Goal: Task Accomplishment & Management: Complete application form

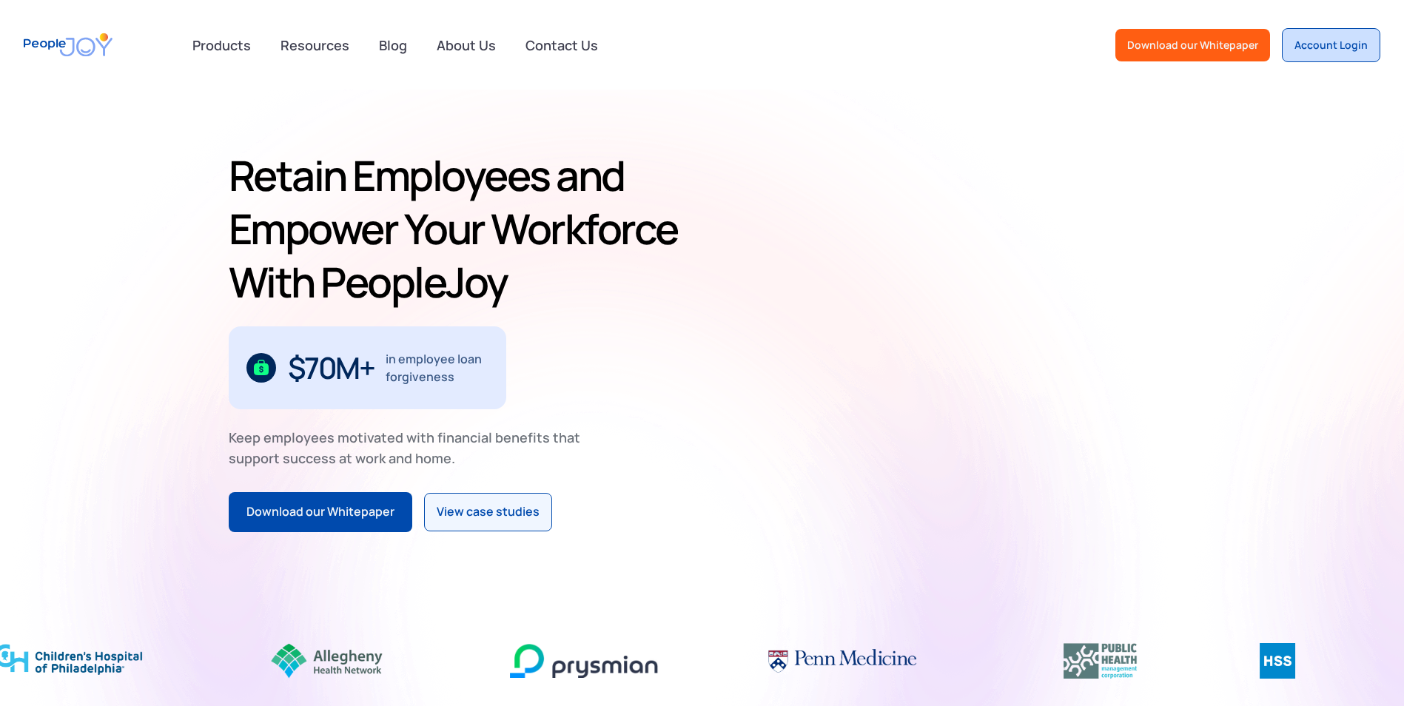
click at [1300, 50] on div "Account Login" at bounding box center [1331, 45] width 73 height 15
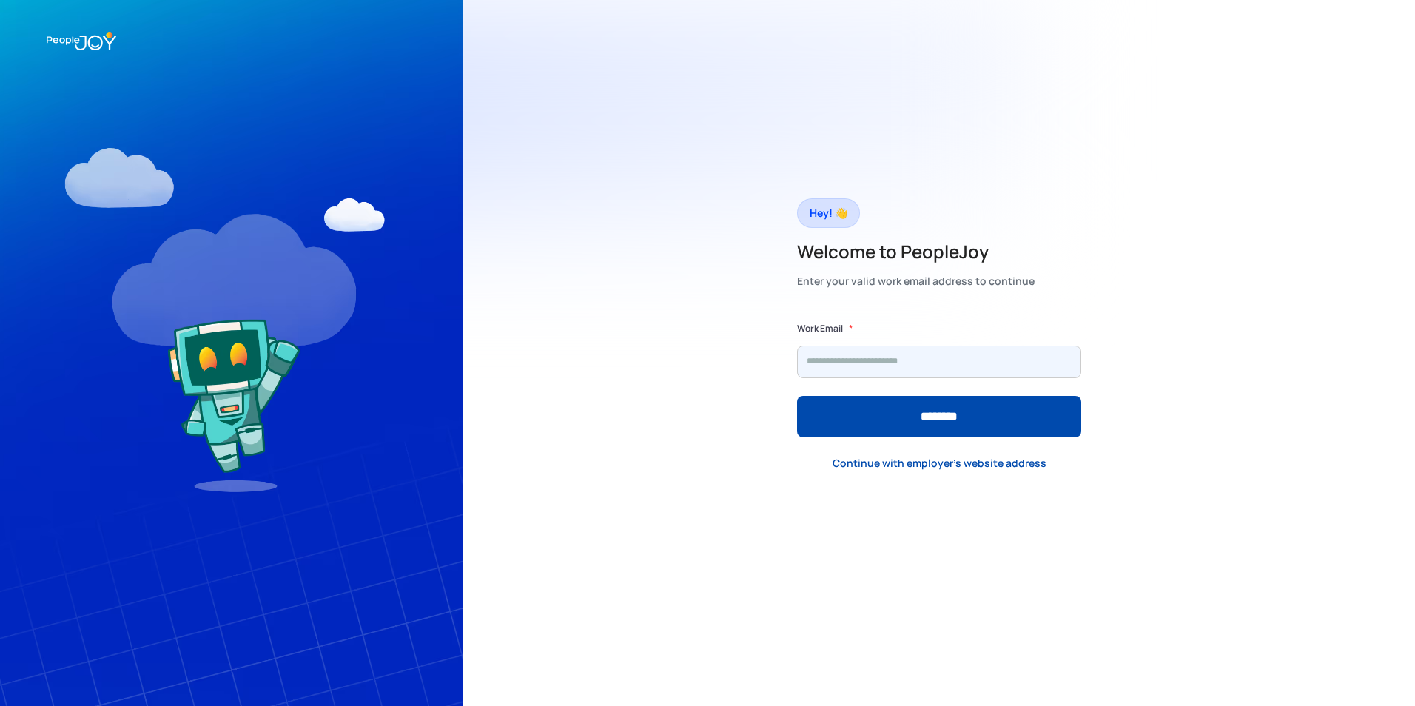
click at [865, 366] on input "Form" at bounding box center [939, 362] width 284 height 33
type input "**********"
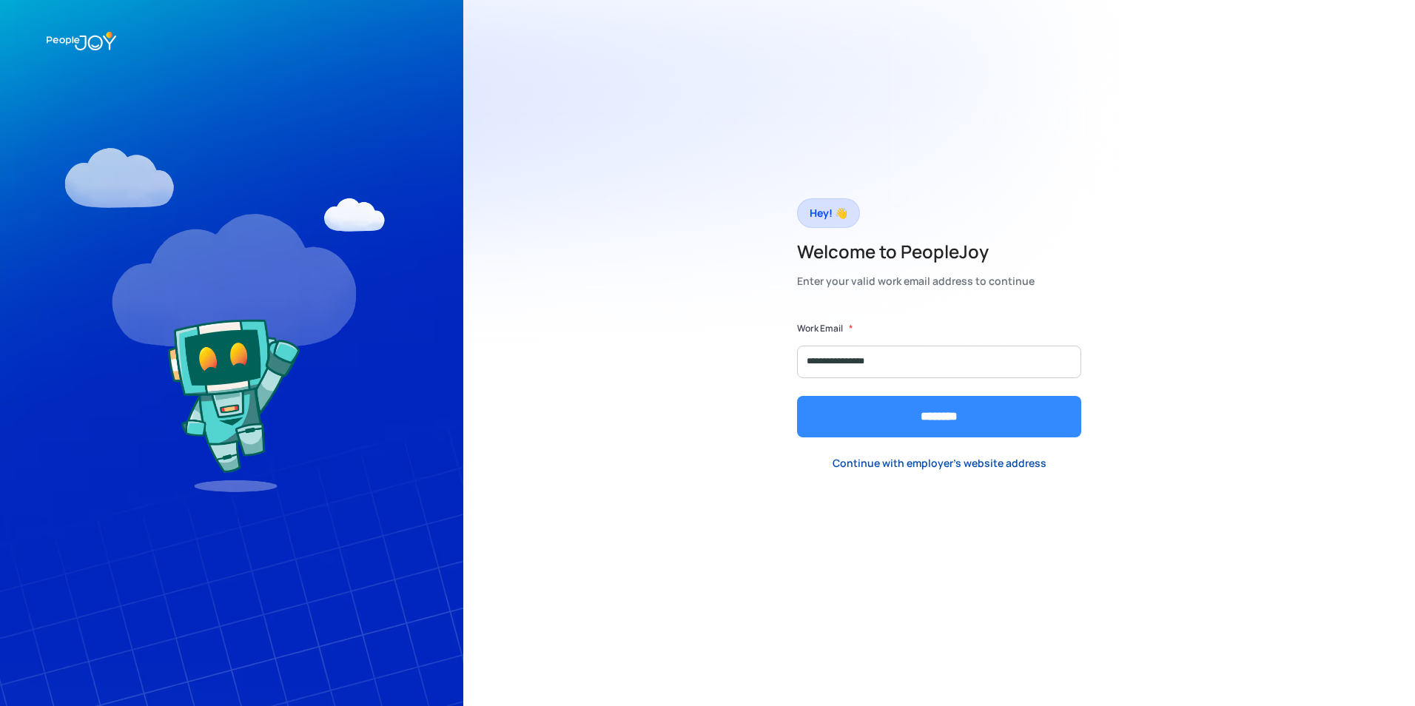
click at [886, 420] on input "********" at bounding box center [939, 416] width 284 height 41
